Goal: Task Accomplishment & Management: Manage account settings

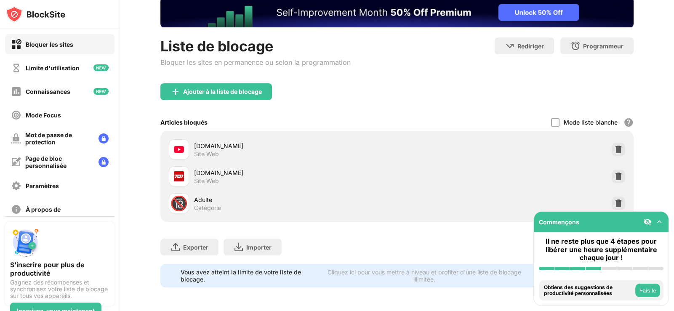
scroll to position [8, 0]
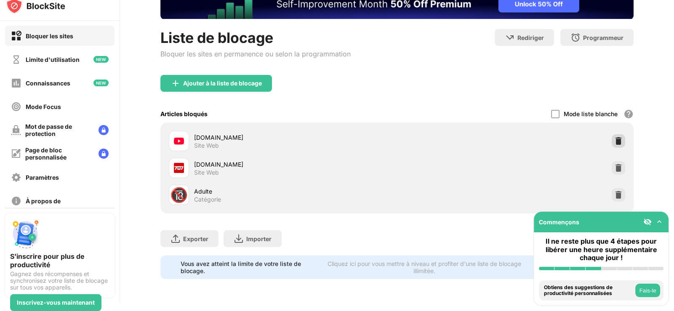
click at [615, 137] on img at bounding box center [619, 141] width 8 height 8
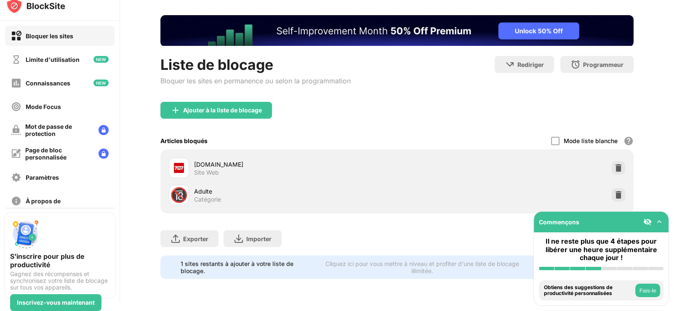
scroll to position [35, 0]
click at [659, 223] on img at bounding box center [659, 222] width 8 height 8
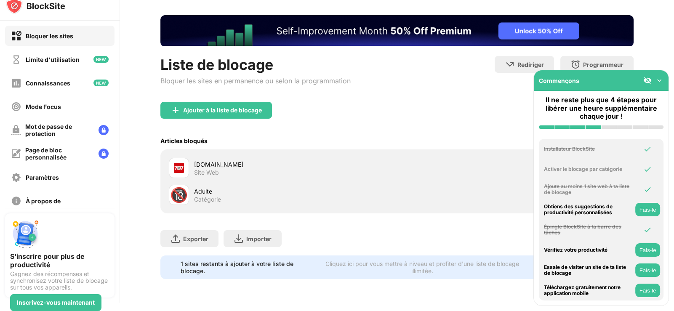
click at [659, 81] on img at bounding box center [659, 80] width 8 height 8
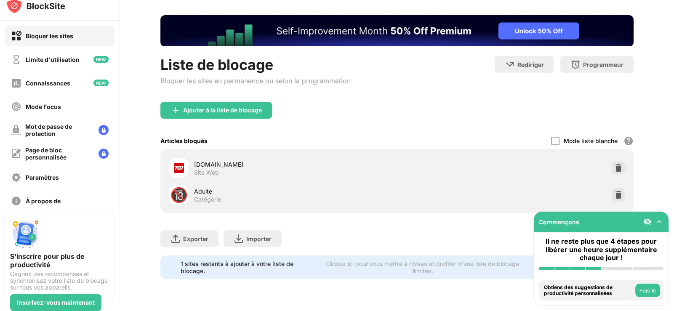
scroll to position [0, 0]
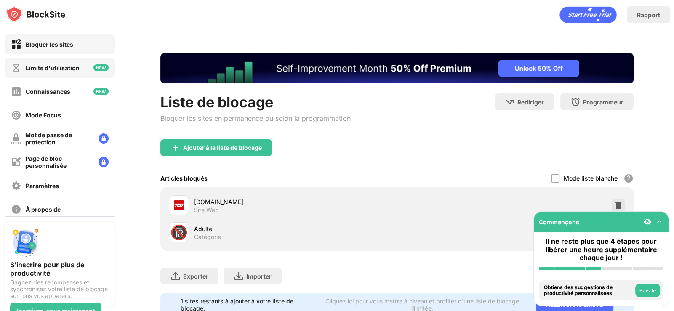
click at [43, 67] on font "Limite d'utilisation" at bounding box center [53, 67] width 54 height 7
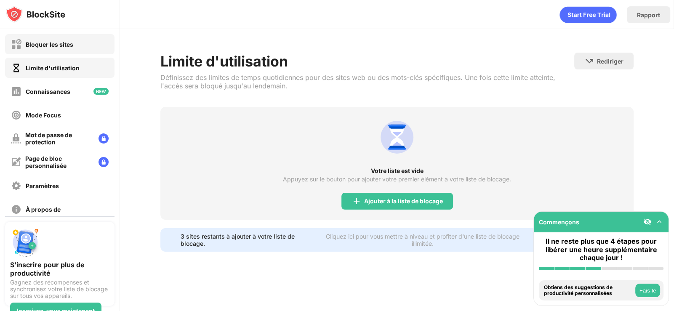
click at [48, 37] on div "Bloquer les sites" at bounding box center [60, 44] width 110 height 20
